Goal: Check status: Check status

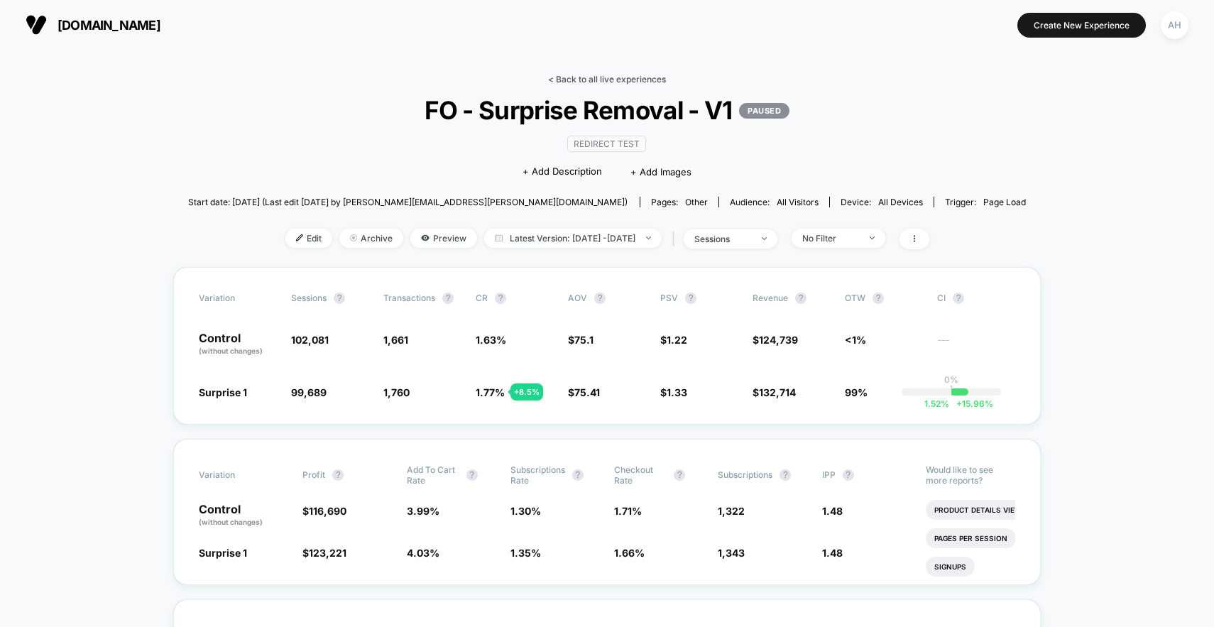
click at [579, 75] on link "< Back to all live experiences" at bounding box center [607, 79] width 118 height 11
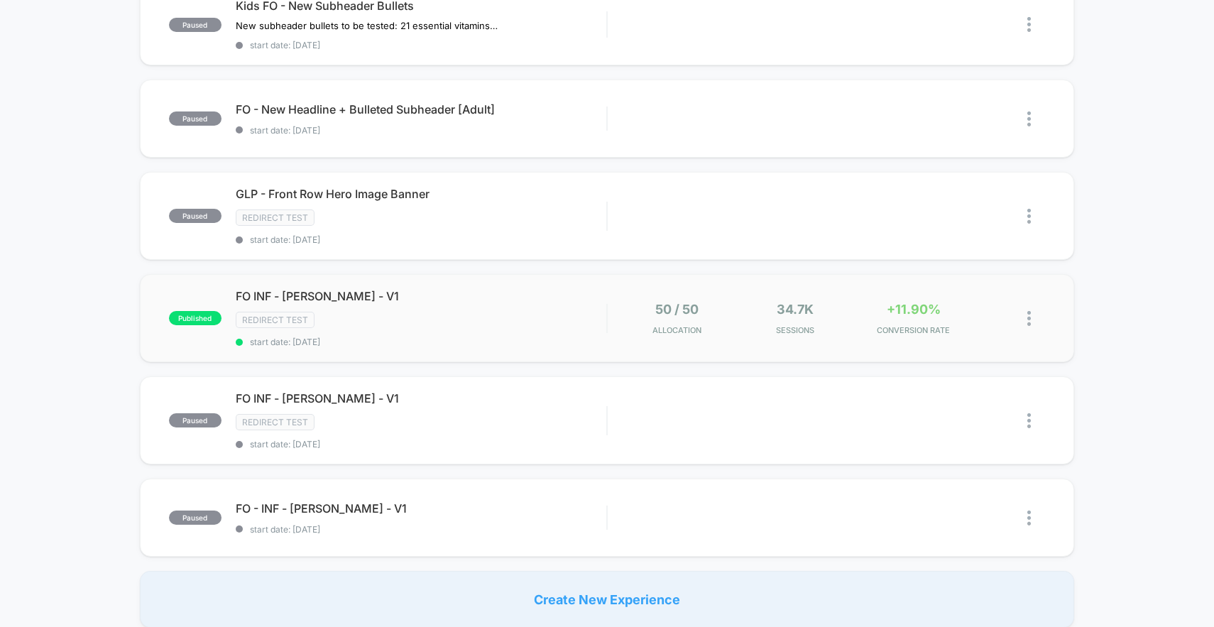
scroll to position [591, 0]
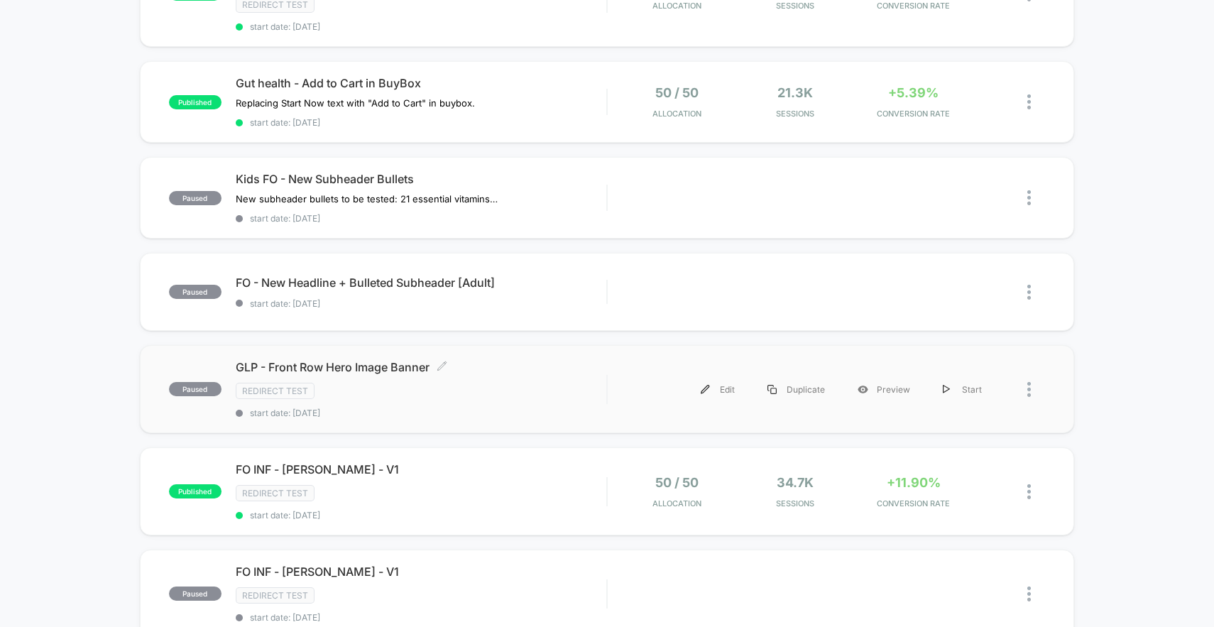
click at [535, 378] on div "GLP - Front Row Hero Image Banner Click to edit experience details Click to edi…" at bounding box center [421, 389] width 371 height 58
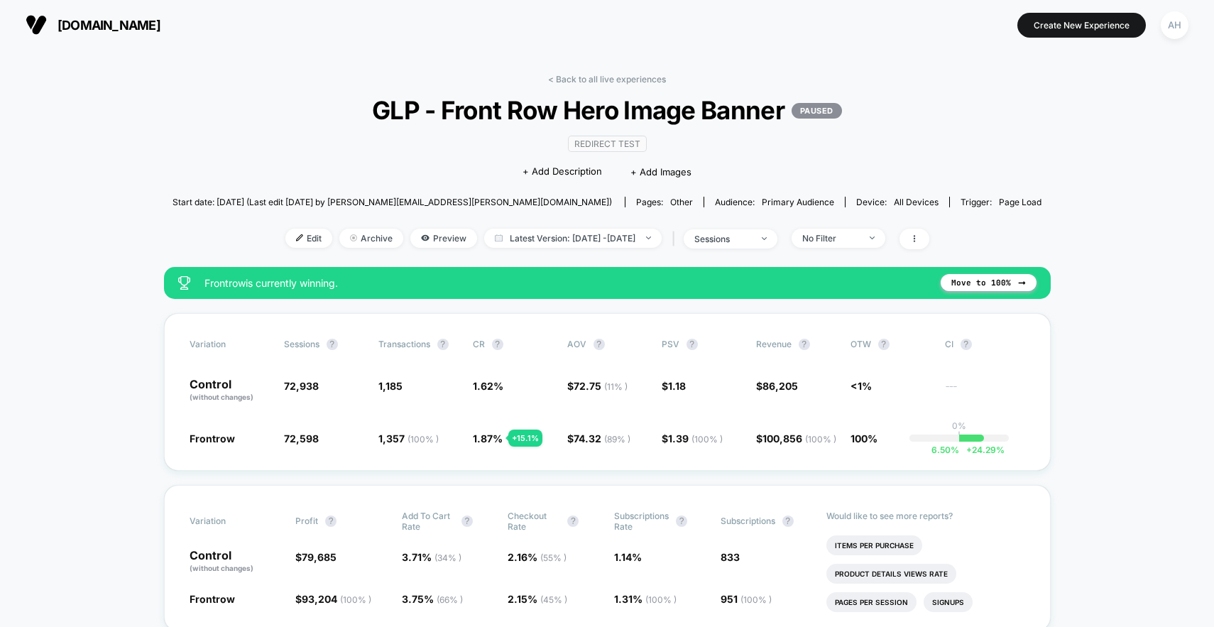
scroll to position [18, 0]
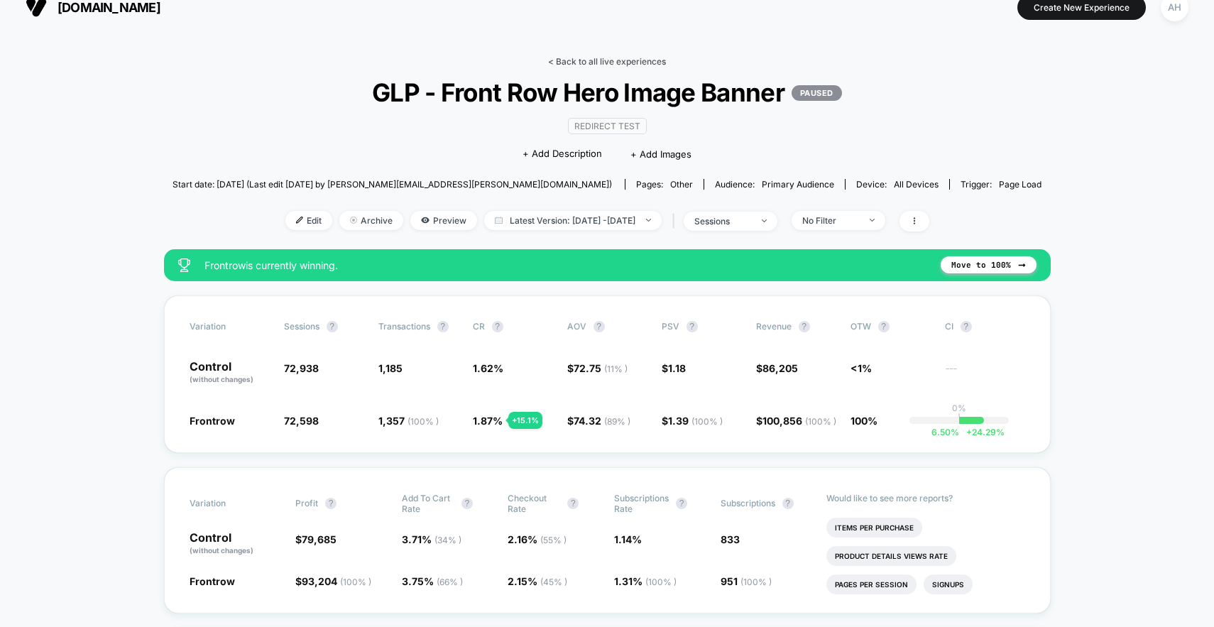
click at [591, 62] on link "< Back to all live experiences" at bounding box center [607, 61] width 118 height 11
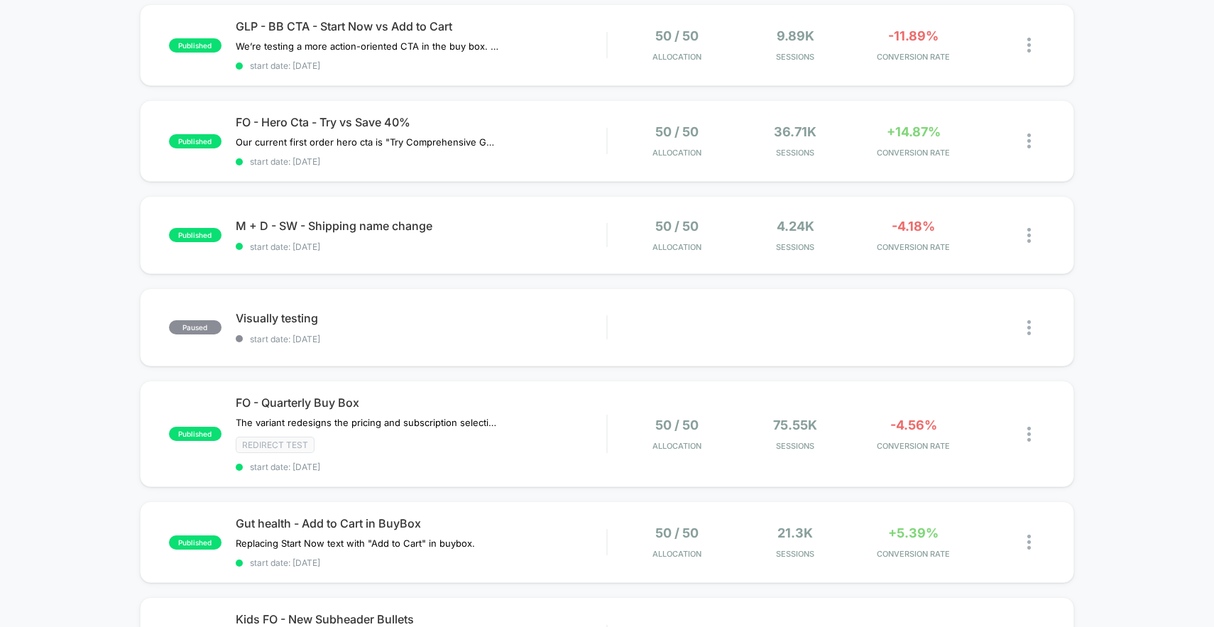
scroll to position [133, 0]
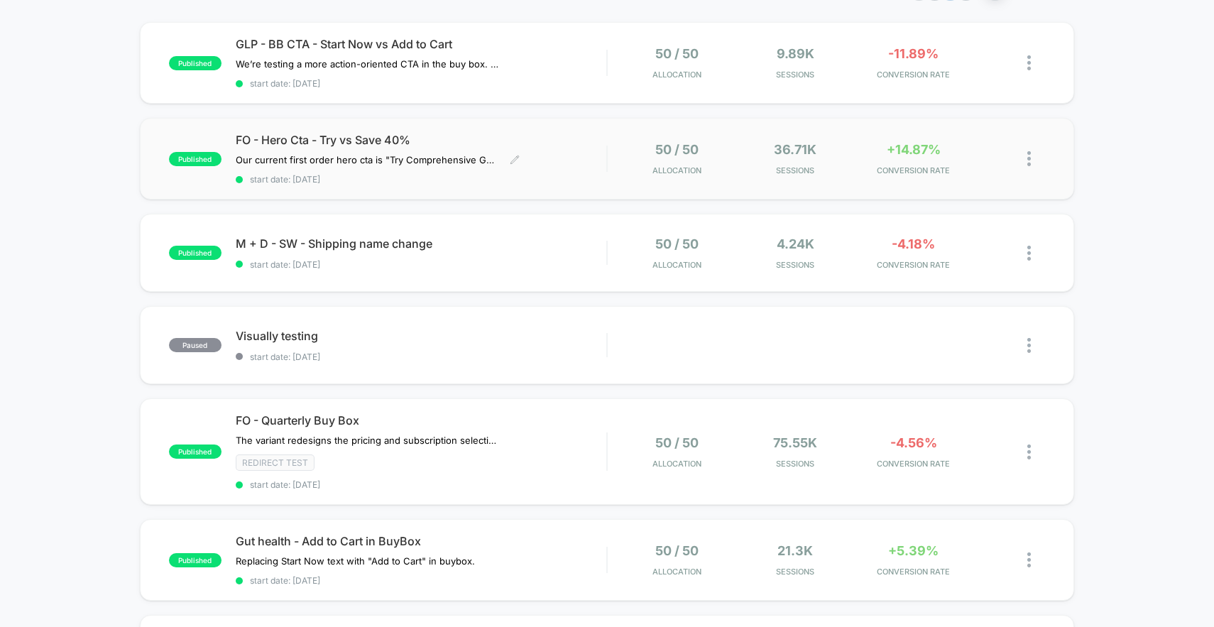
click at [548, 166] on div "FO - Hero Cta - Try vs Save 40% Our current first order hero cta is "Try Compre…" at bounding box center [421, 159] width 371 height 52
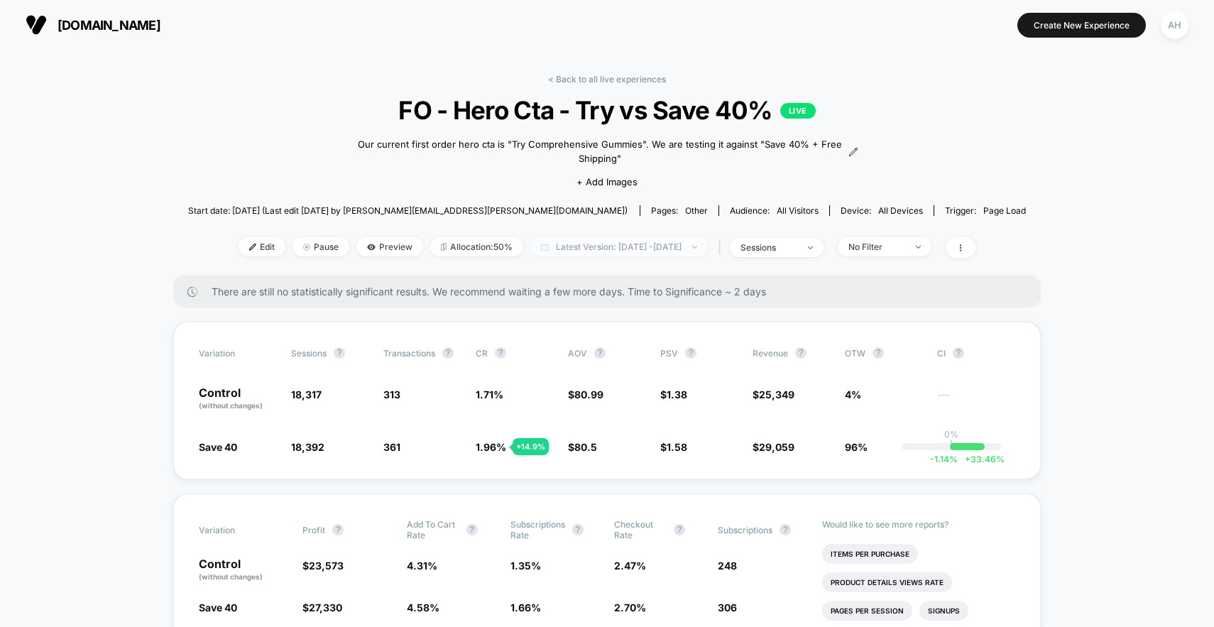
click at [645, 245] on span "Latest Version: [DATE] - [DATE]" at bounding box center [618, 246] width 177 height 19
select select "*"
select select "****"
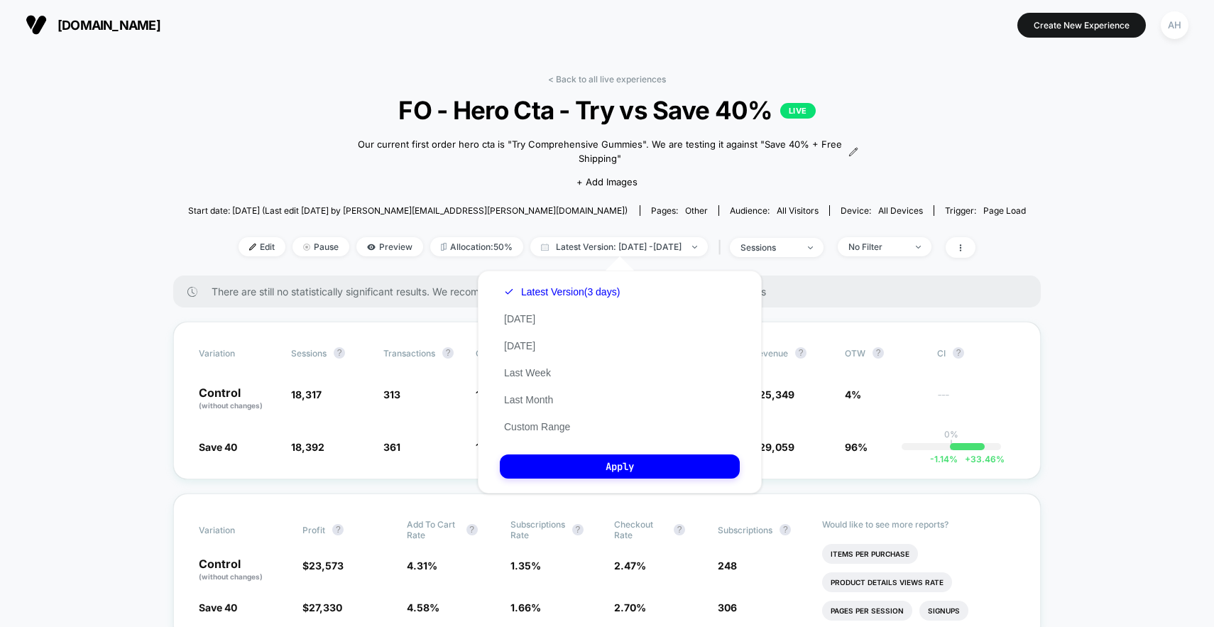
click at [540, 434] on div "Latest Version (3 days) [DATE] [DATE] Last Week Last Month Custom Range" at bounding box center [562, 359] width 124 height 162
click at [549, 417] on div "Latest Version (3 days) [DATE] [DATE] Last Week Last Month Custom Range" at bounding box center [562, 359] width 124 height 162
click at [547, 421] on button "Custom Range" at bounding box center [537, 426] width 75 height 13
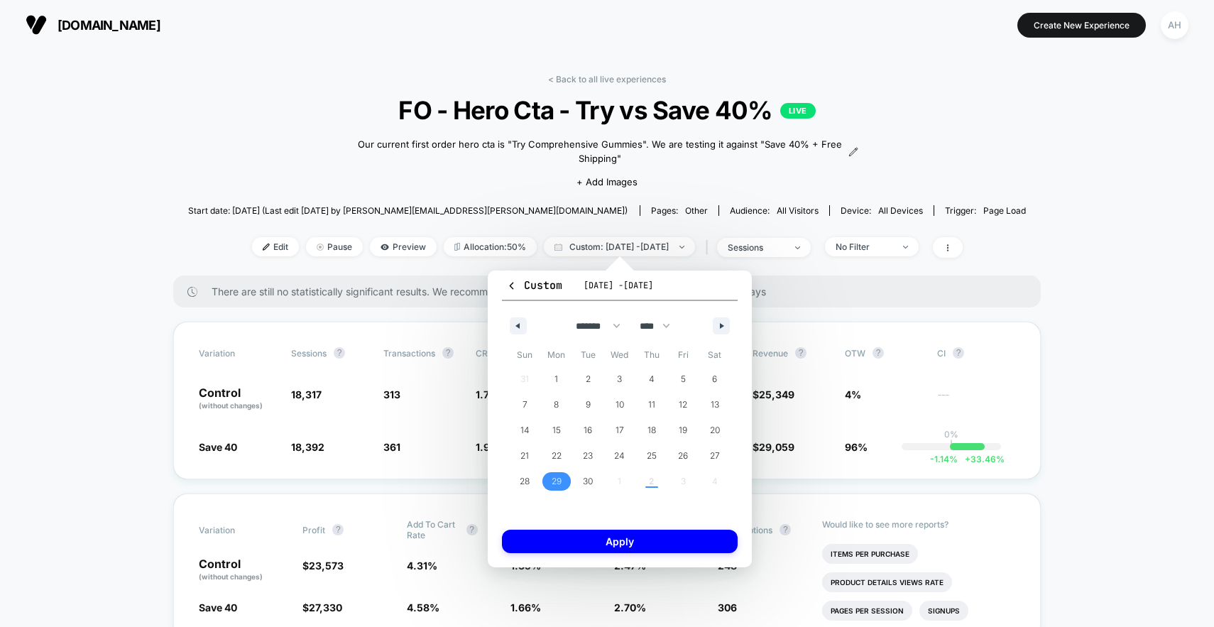
drag, startPoint x: 560, startPoint y: 483, endPoint x: 575, endPoint y: 484, distance: 15.0
click at [560, 483] on span "29" at bounding box center [557, 482] width 10 height 26
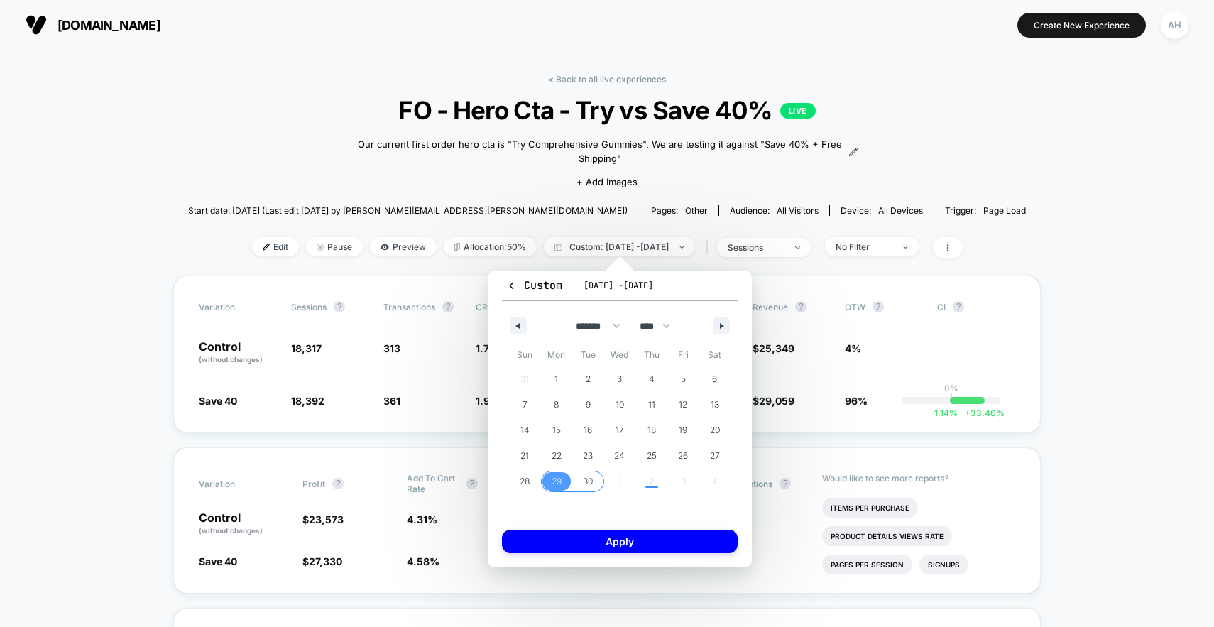
click at [589, 481] on span "30" at bounding box center [588, 482] width 10 height 26
click at [726, 325] on icon "button" at bounding box center [723, 326] width 7 height 6
select select "*"
click at [617, 378] on span "1" at bounding box center [620, 379] width 32 height 18
click at [652, 378] on span "2" at bounding box center [651, 379] width 5 height 26
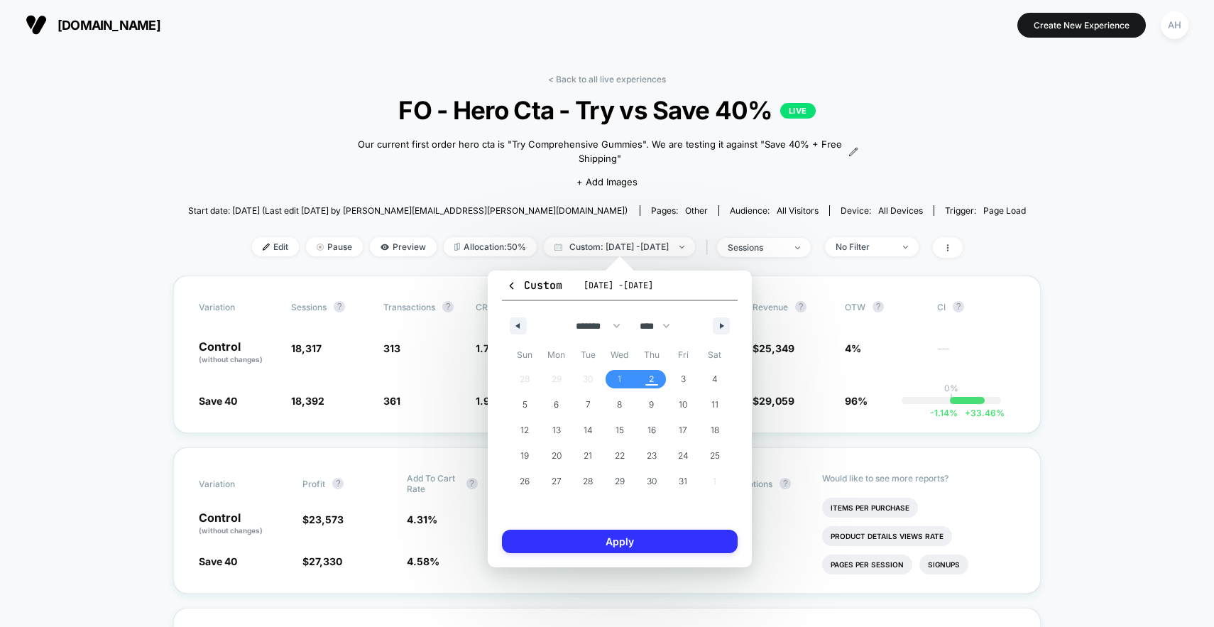
click at [628, 538] on button "Apply" at bounding box center [620, 541] width 236 height 23
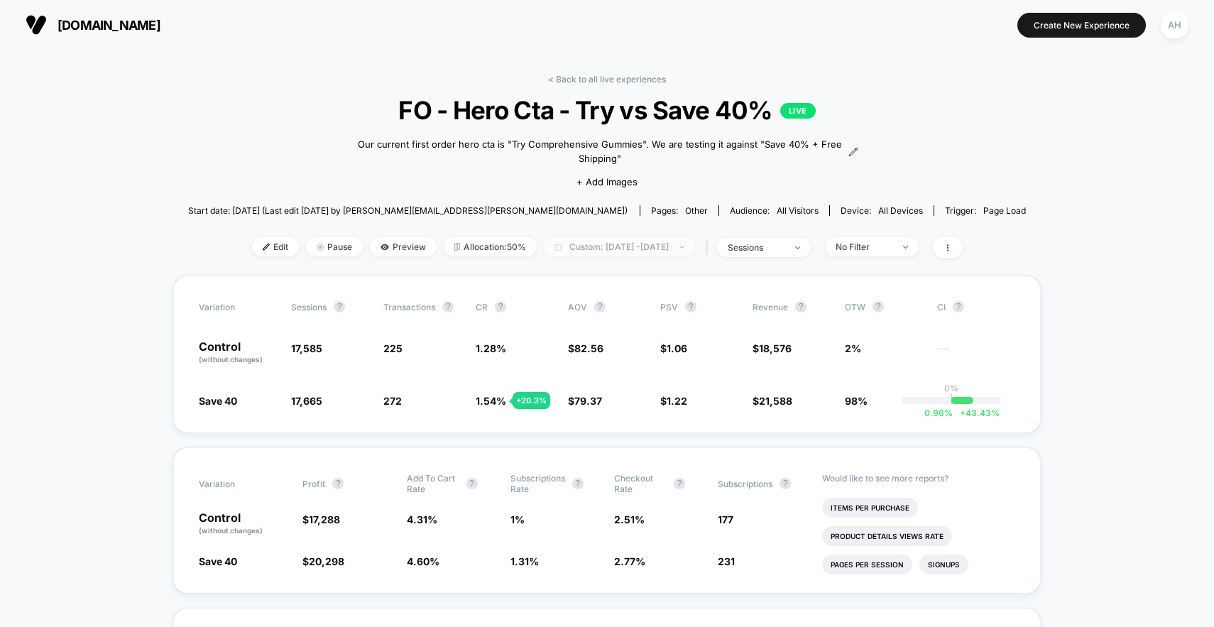
click at [665, 247] on span "Custom: [DATE] - [DATE]" at bounding box center [619, 246] width 151 height 19
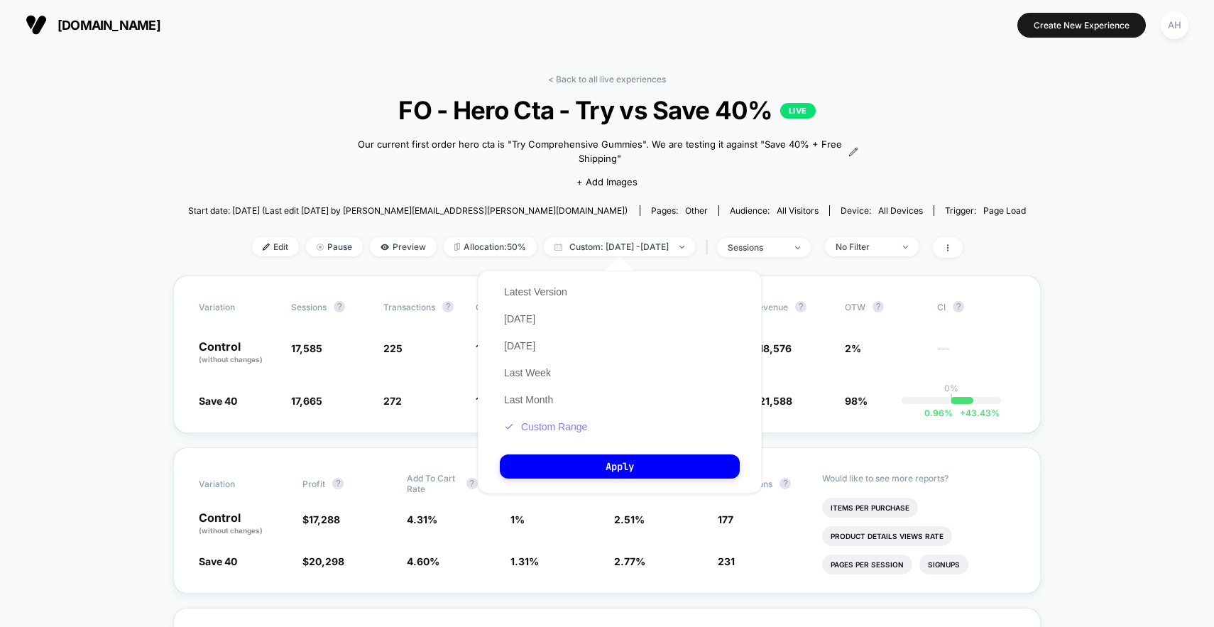
click at [569, 430] on button "Custom Range" at bounding box center [546, 426] width 92 height 13
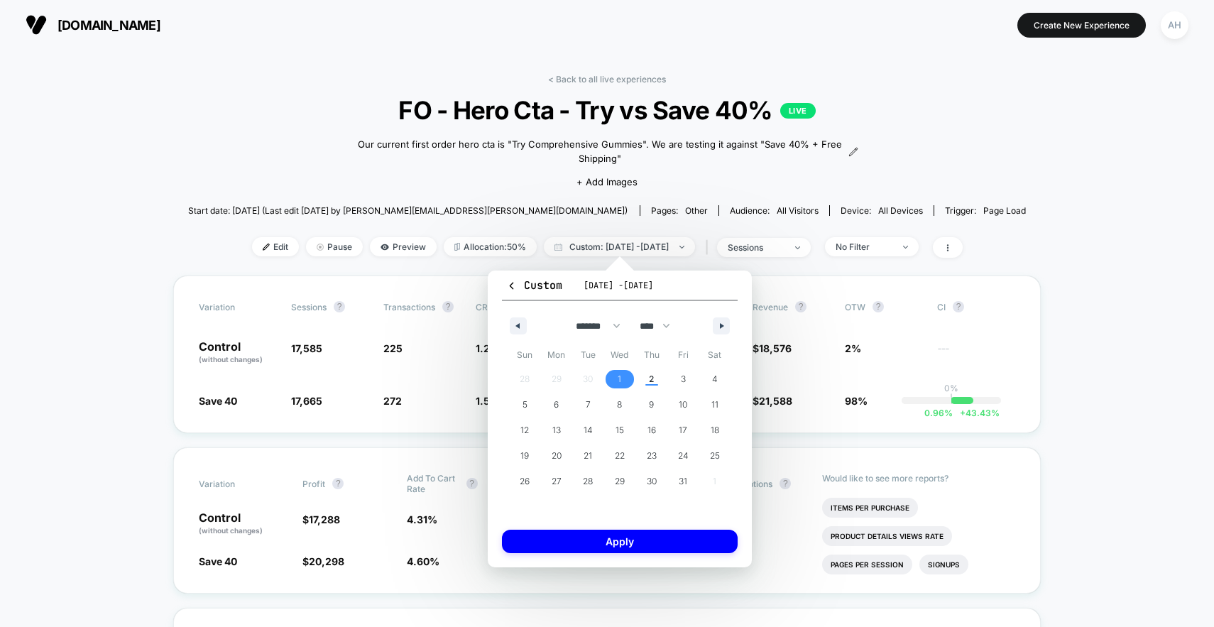
click at [633, 376] on span "1" at bounding box center [620, 379] width 32 height 18
click at [645, 379] on span "2" at bounding box center [651, 379] width 32 height 18
click at [630, 541] on button "Apply" at bounding box center [620, 541] width 236 height 23
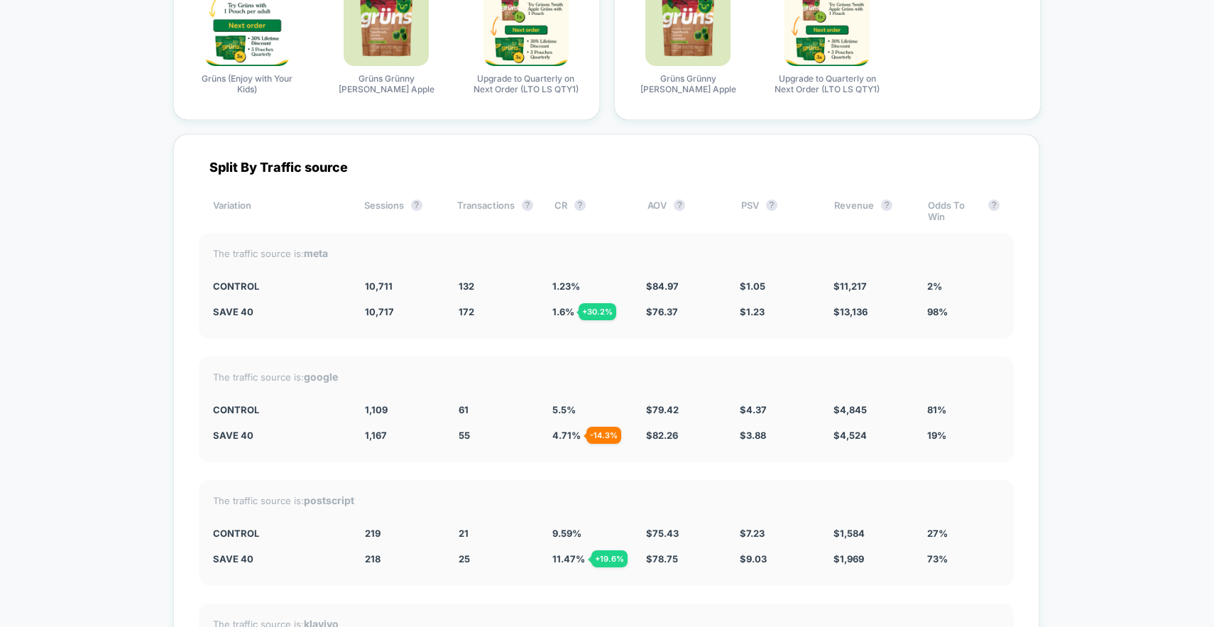
scroll to position [4929, 0]
